Goal: Task Accomplishment & Management: Manage account settings

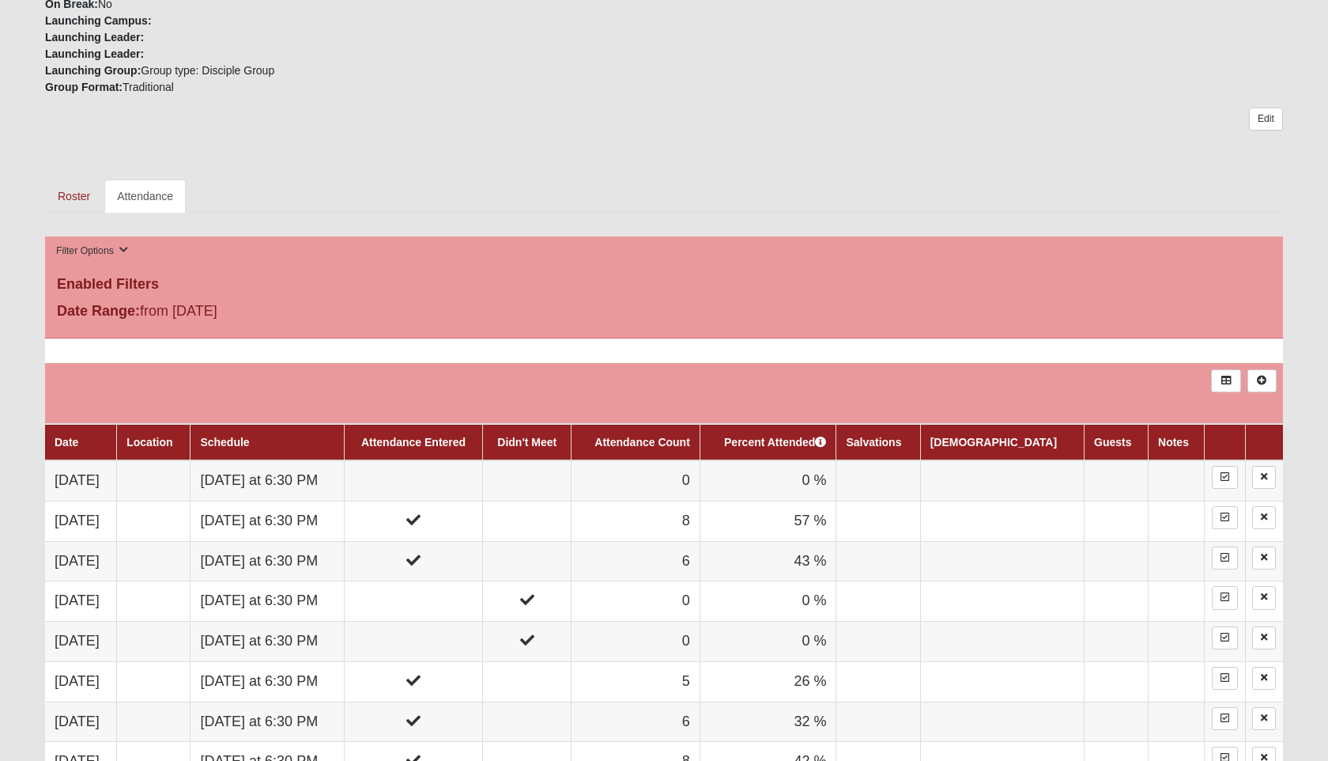
scroll to position [595, 0]
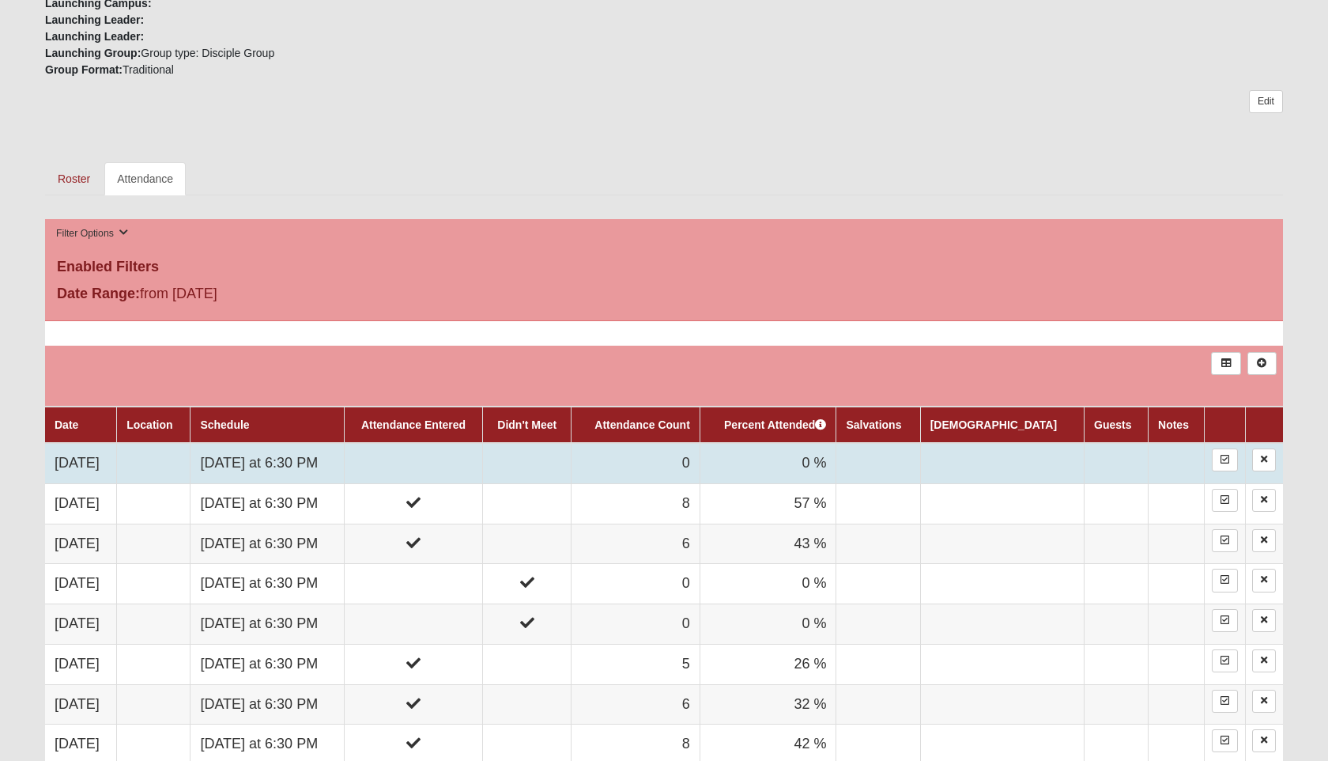
click at [440, 451] on td at bounding box center [413, 463] width 139 height 40
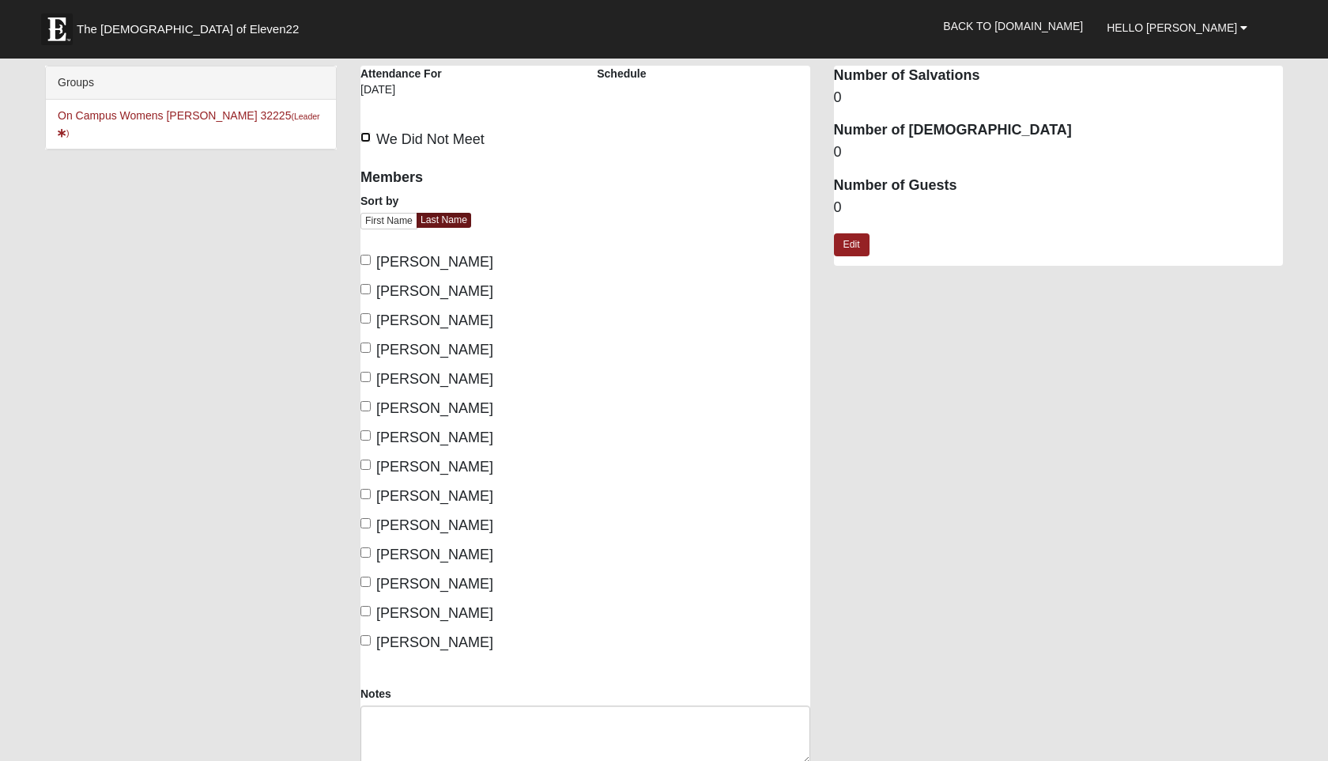
click at [365, 139] on input "We Did Not Meet" at bounding box center [366, 137] width 10 height 10
checkbox input "true"
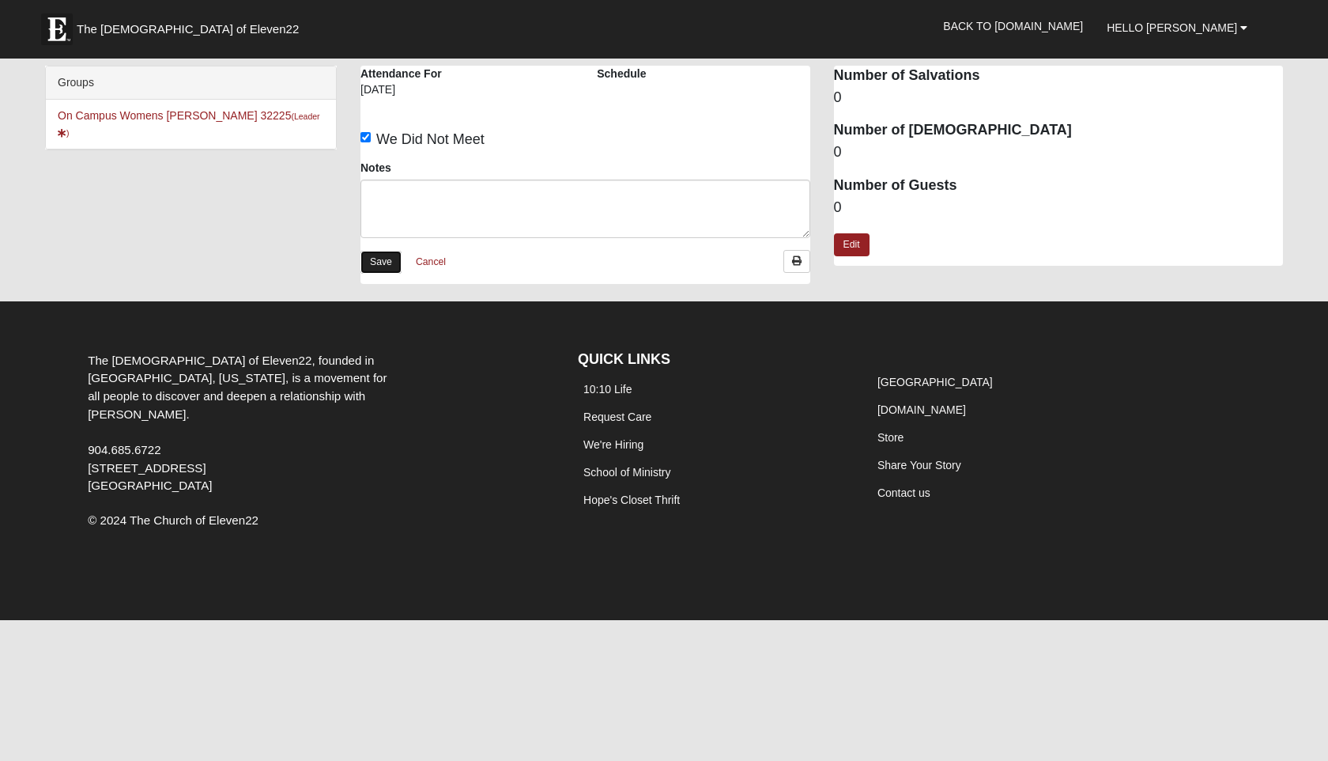
click at [384, 269] on link "Save" at bounding box center [381, 262] width 41 height 23
